Goal: Obtain resource: Download file/media

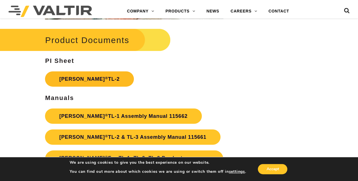
scroll to position [904, 0]
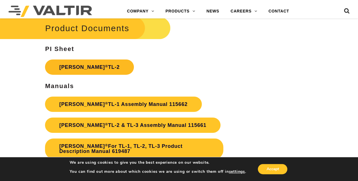
click at [95, 68] on link "Triton Barrier ® TL-2" at bounding box center [89, 66] width 88 height 15
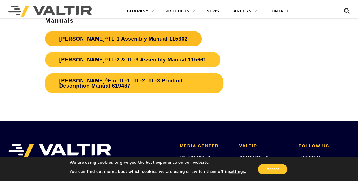
scroll to position [961, 0]
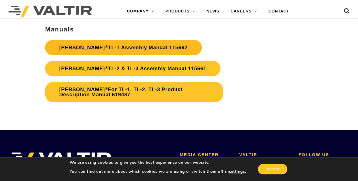
click at [107, 49] on link "Triton Barrier ® TL-1 Assembly Manual 115662" at bounding box center [123, 47] width 156 height 15
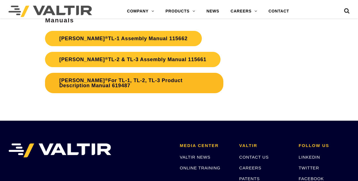
click at [105, 81] on sup "®" at bounding box center [106, 79] width 3 height 4
